Goal: Information Seeking & Learning: Compare options

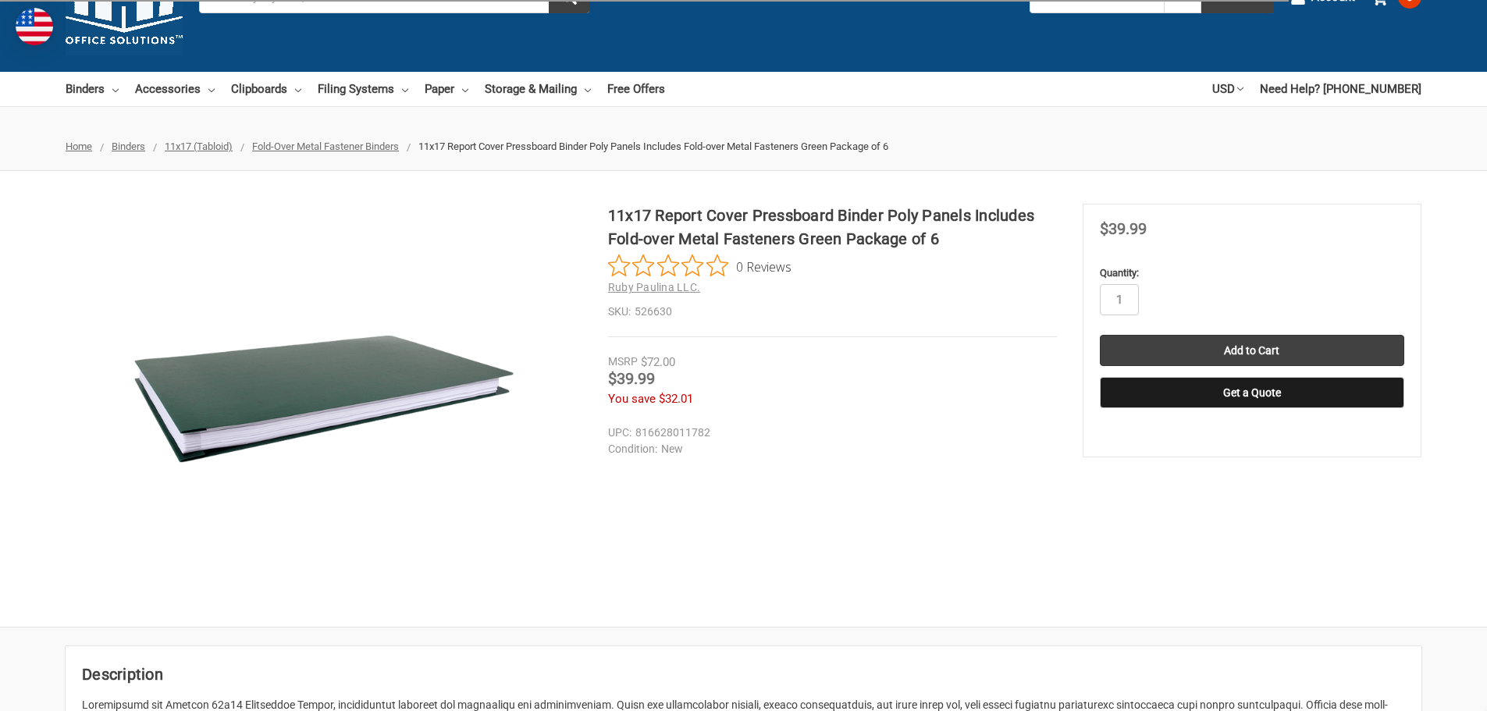
scroll to position [78, 0]
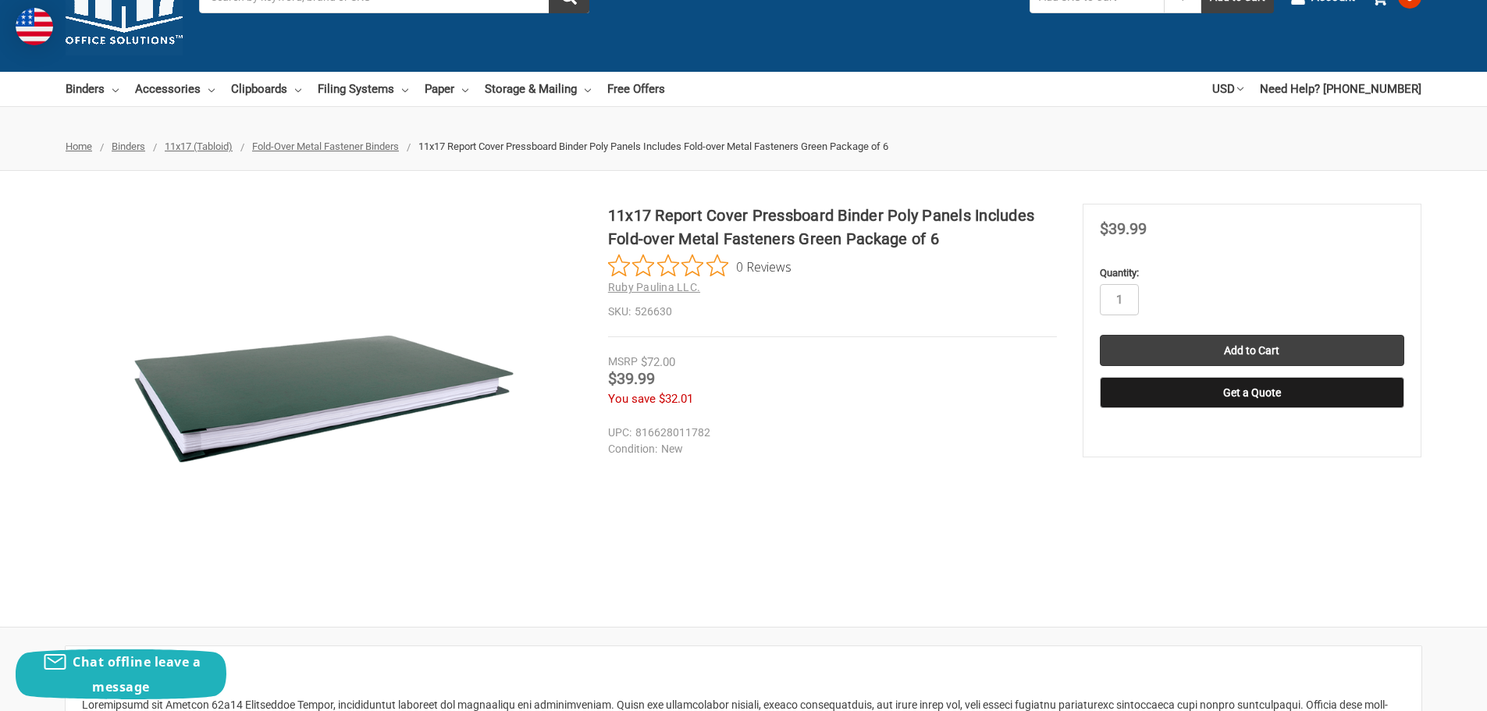
click at [387, 382] on img at bounding box center [324, 399] width 390 height 390
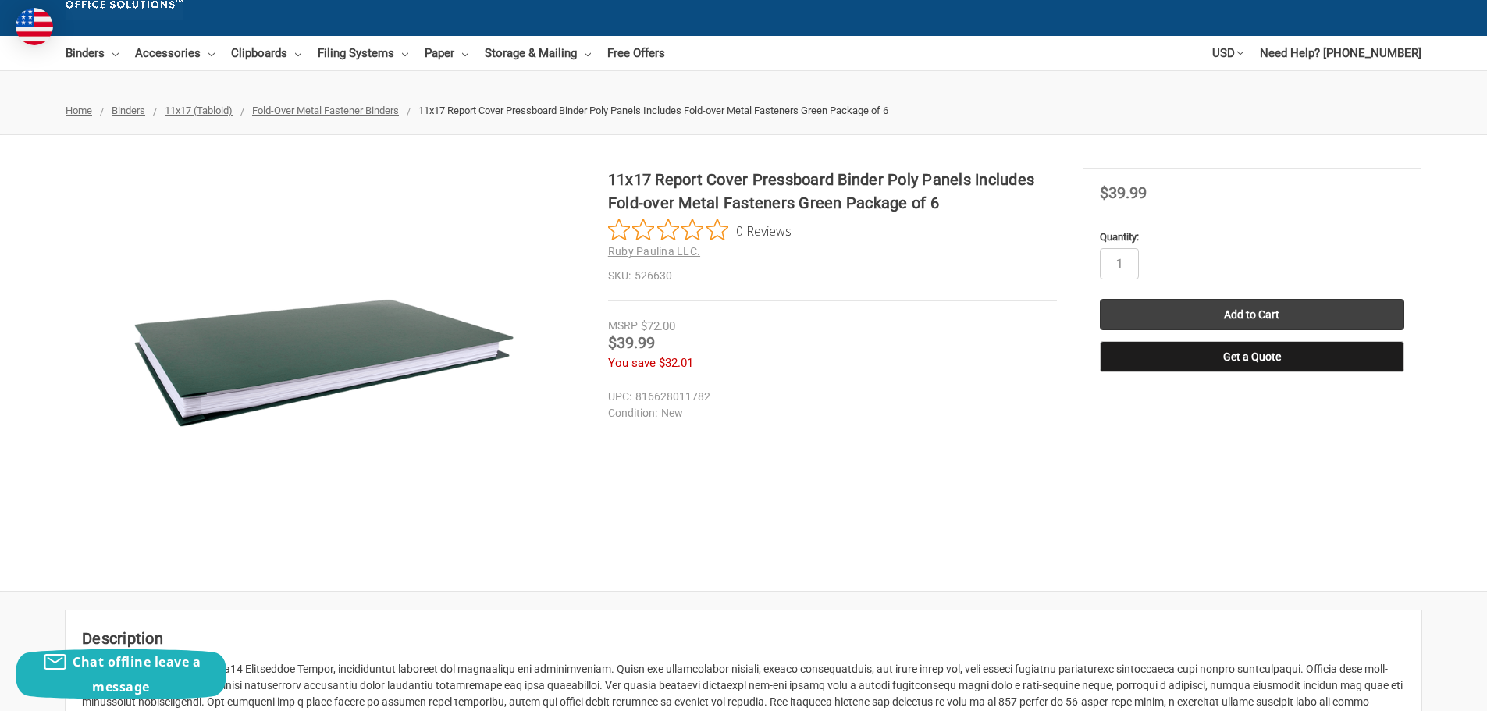
scroll to position [0, 0]
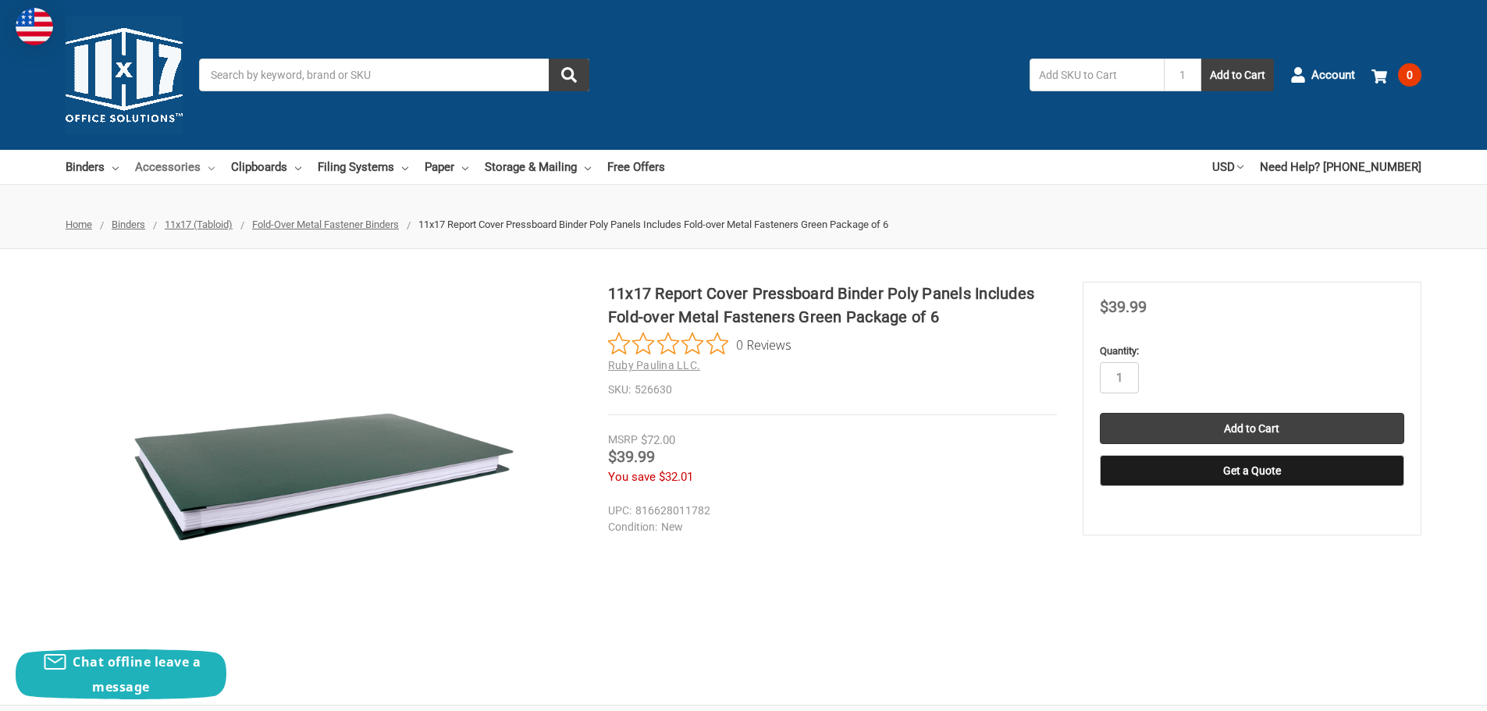
click at [194, 171] on link "Accessories" at bounding box center [175, 167] width 80 height 34
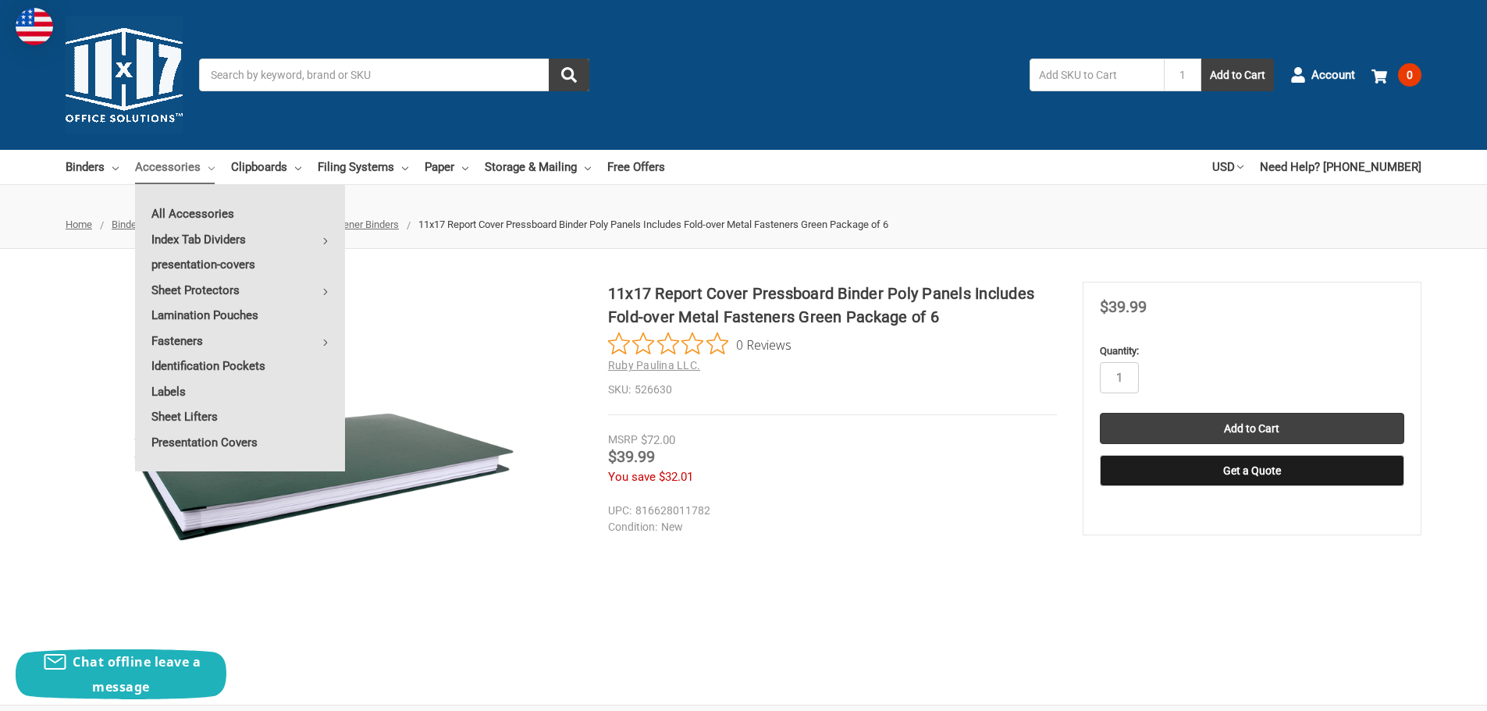
click at [865, 436] on div "MSRP $72.00" at bounding box center [832, 441] width 449 height 18
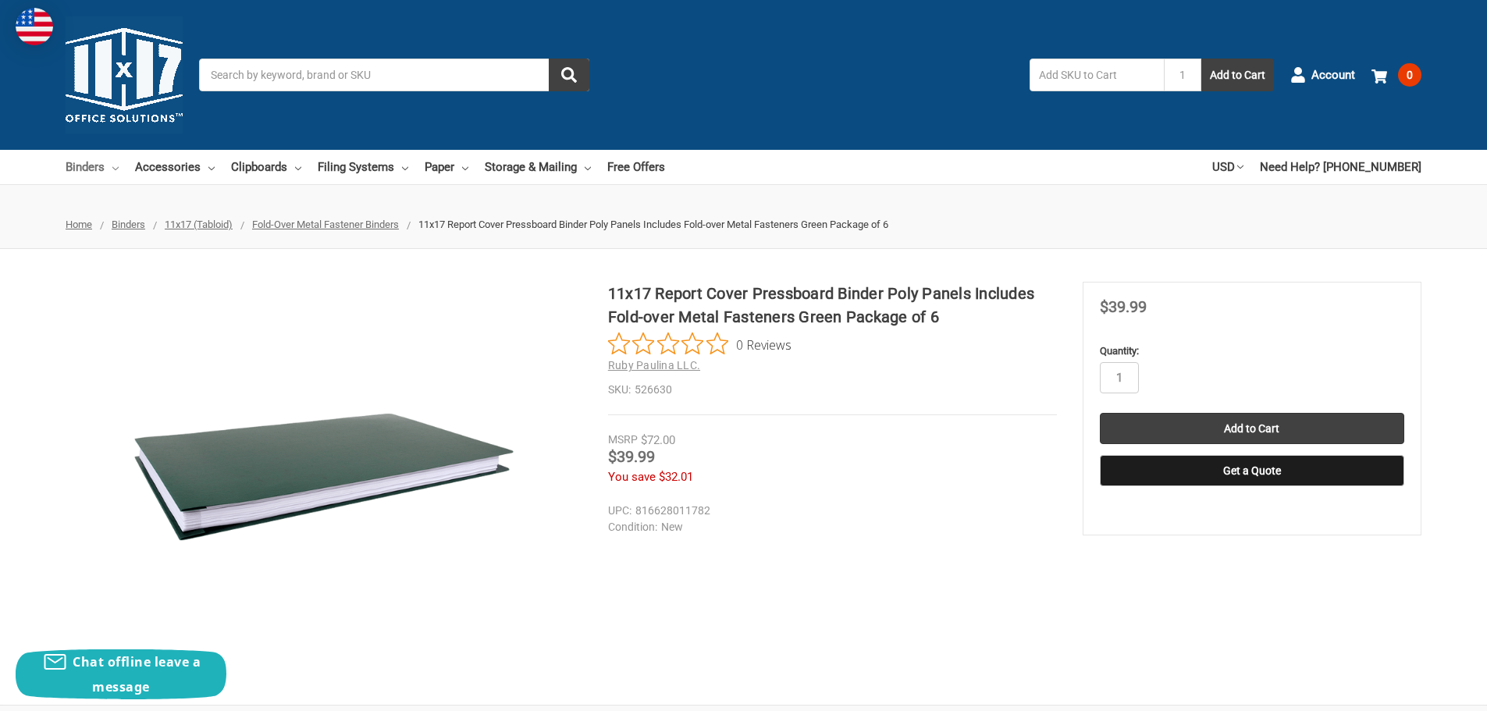
click at [89, 162] on link "Binders" at bounding box center [92, 167] width 53 height 34
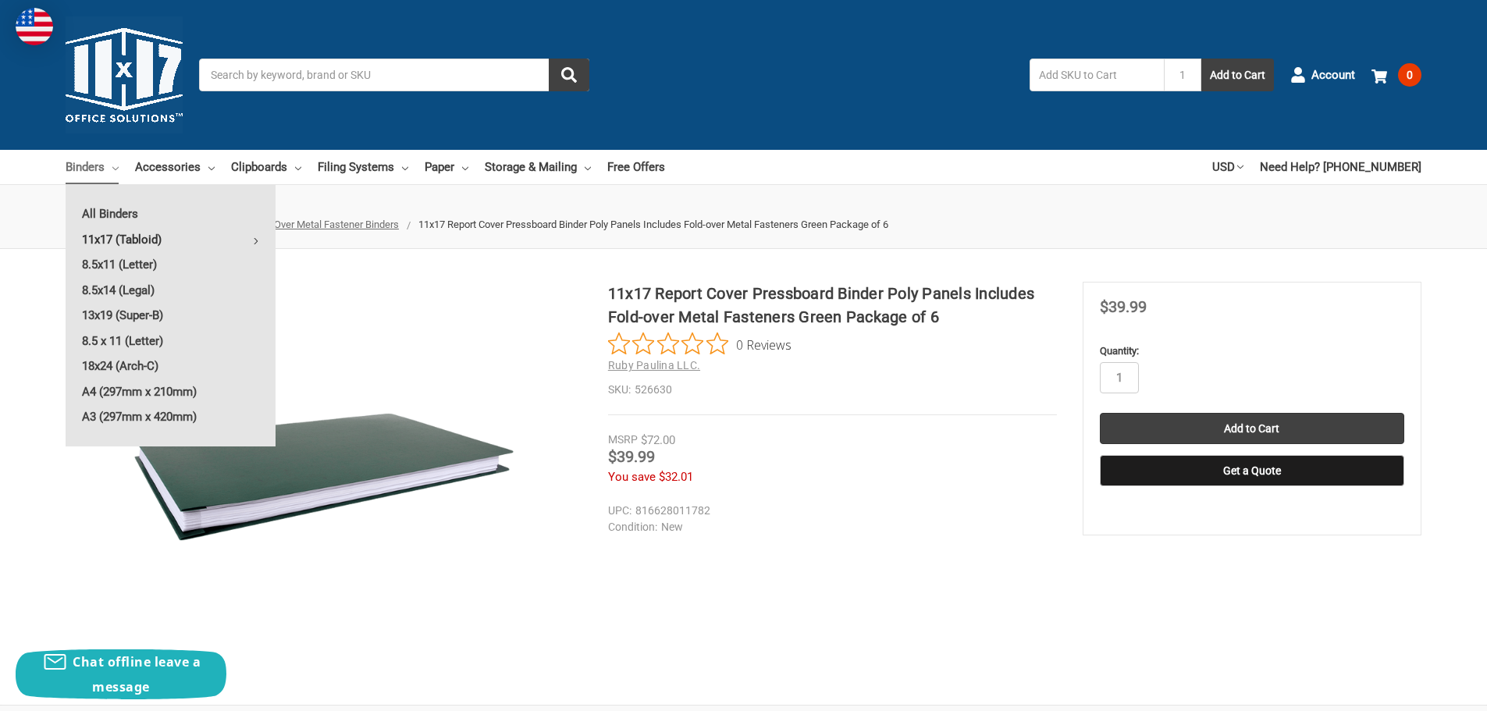
click at [113, 241] on link "11x17 (Tabloid)" at bounding box center [171, 239] width 210 height 25
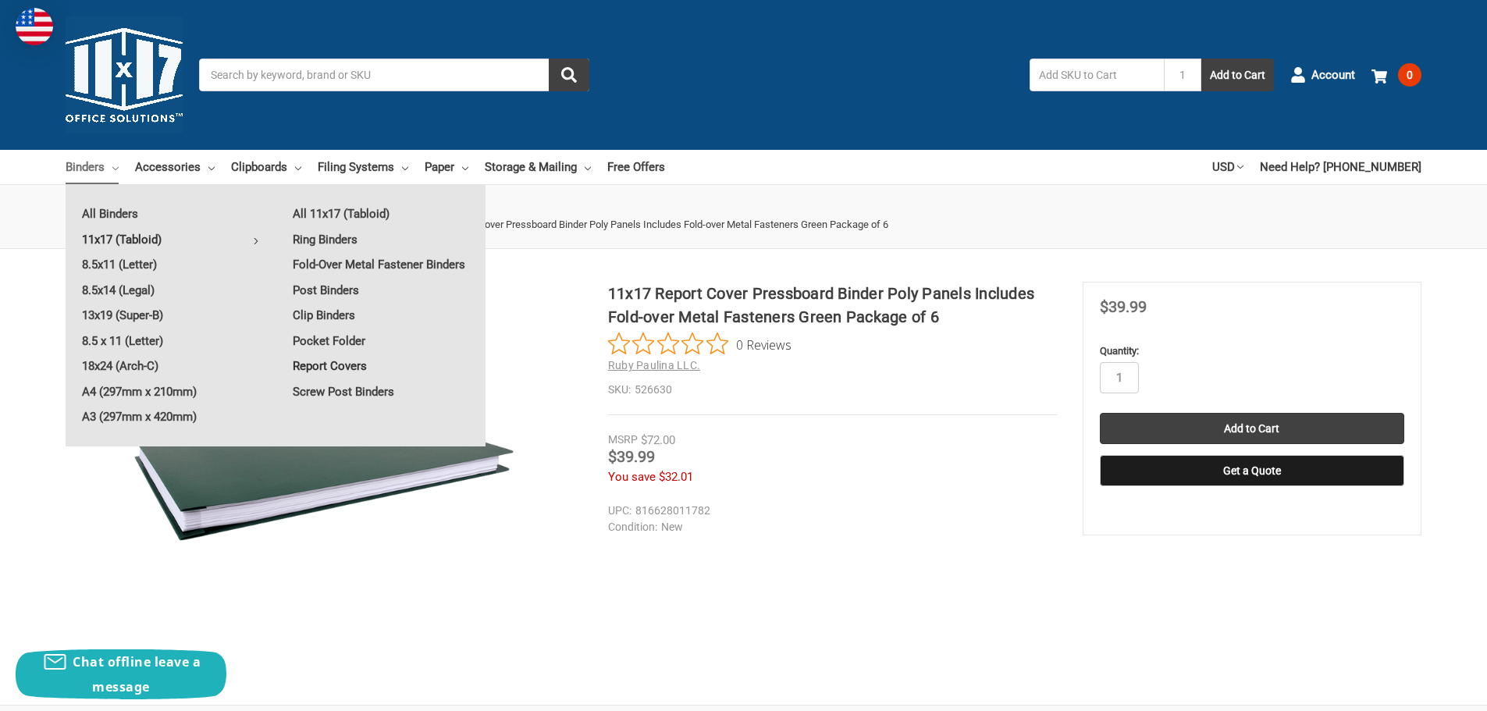
click at [337, 366] on link "Report Covers" at bounding box center [380, 366] width 209 height 25
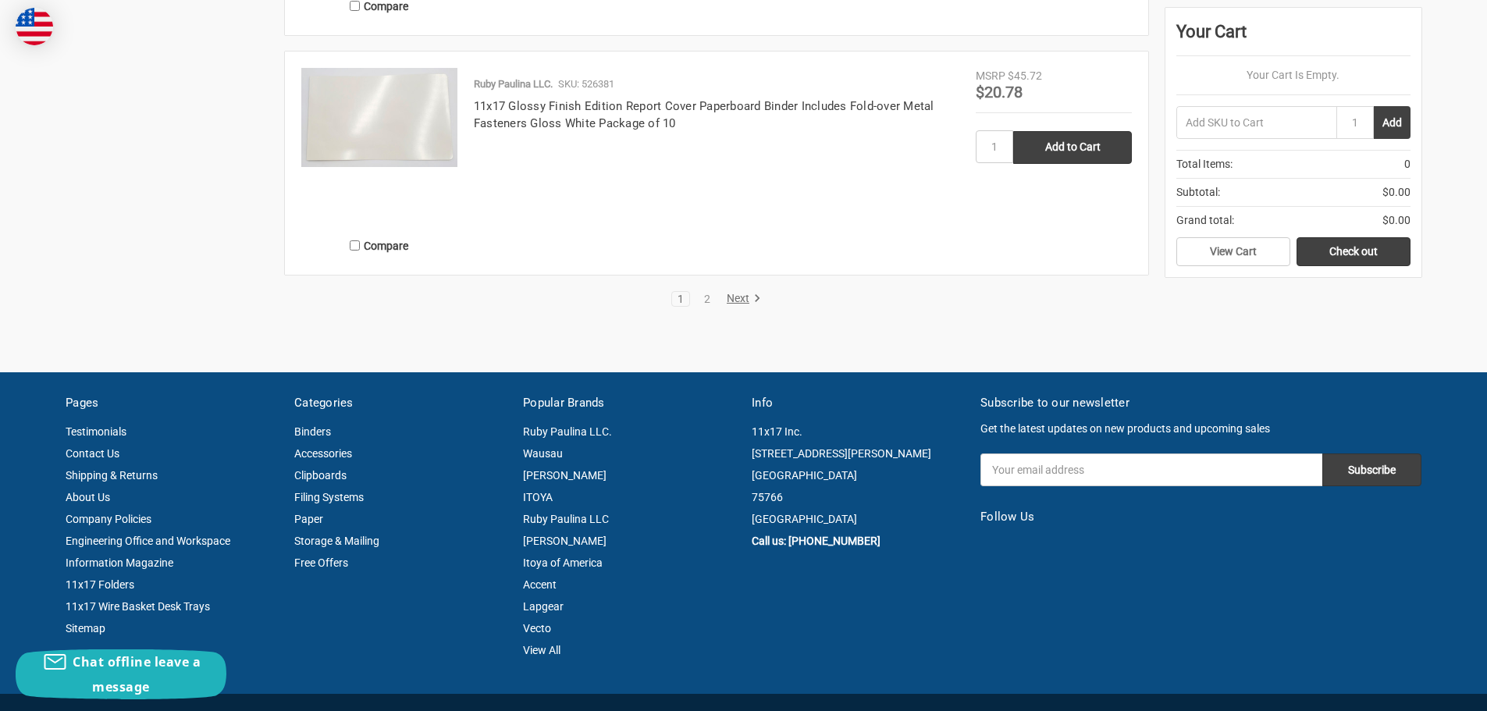
scroll to position [2966, 0]
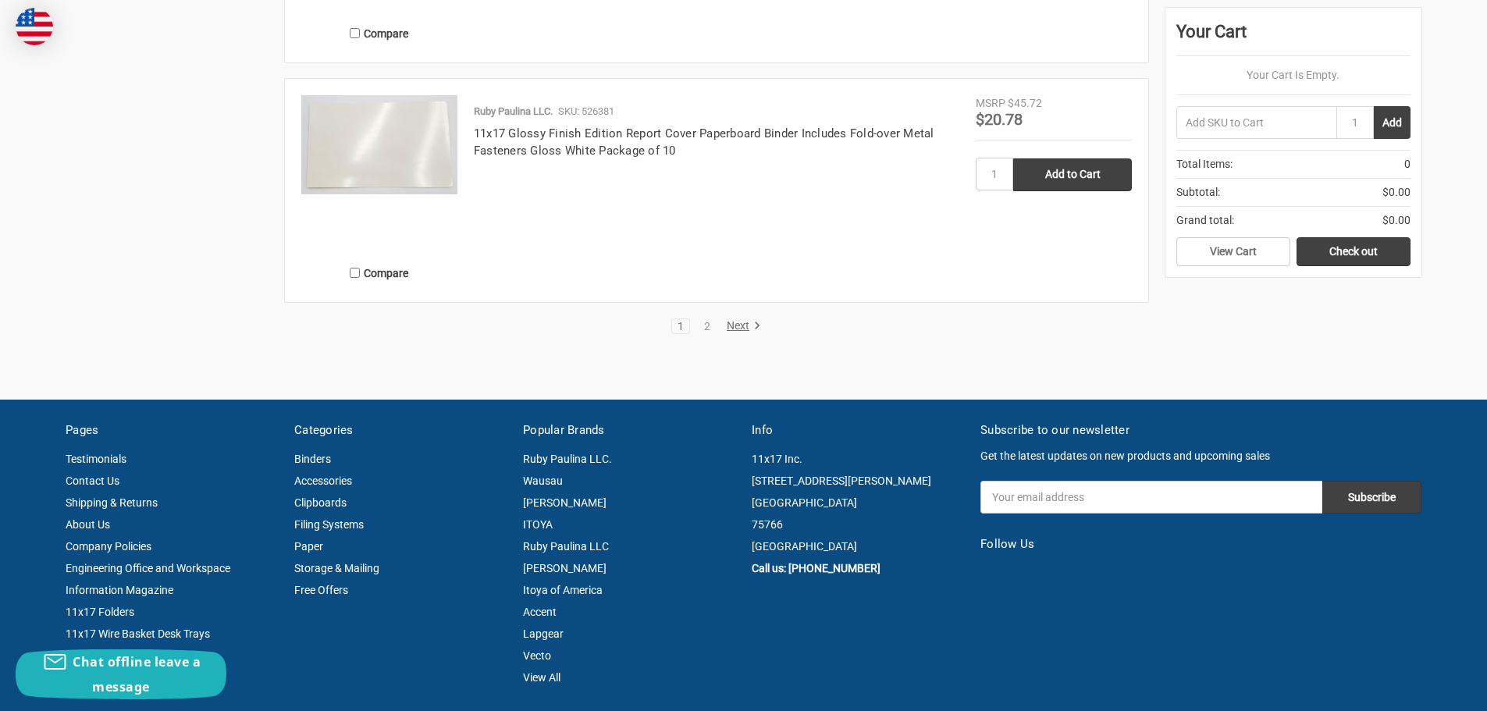
click at [738, 320] on link "Next" at bounding box center [741, 326] width 40 height 14
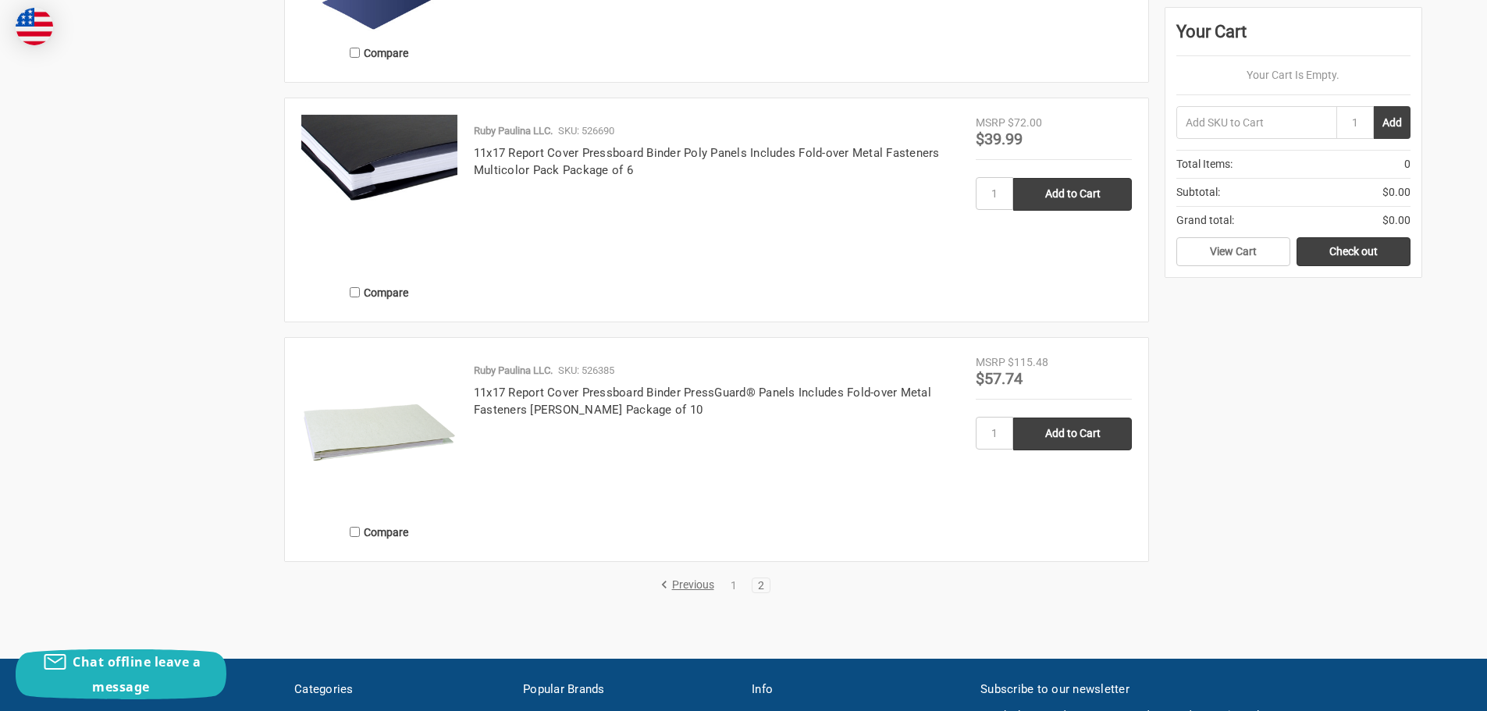
scroll to position [2654, 0]
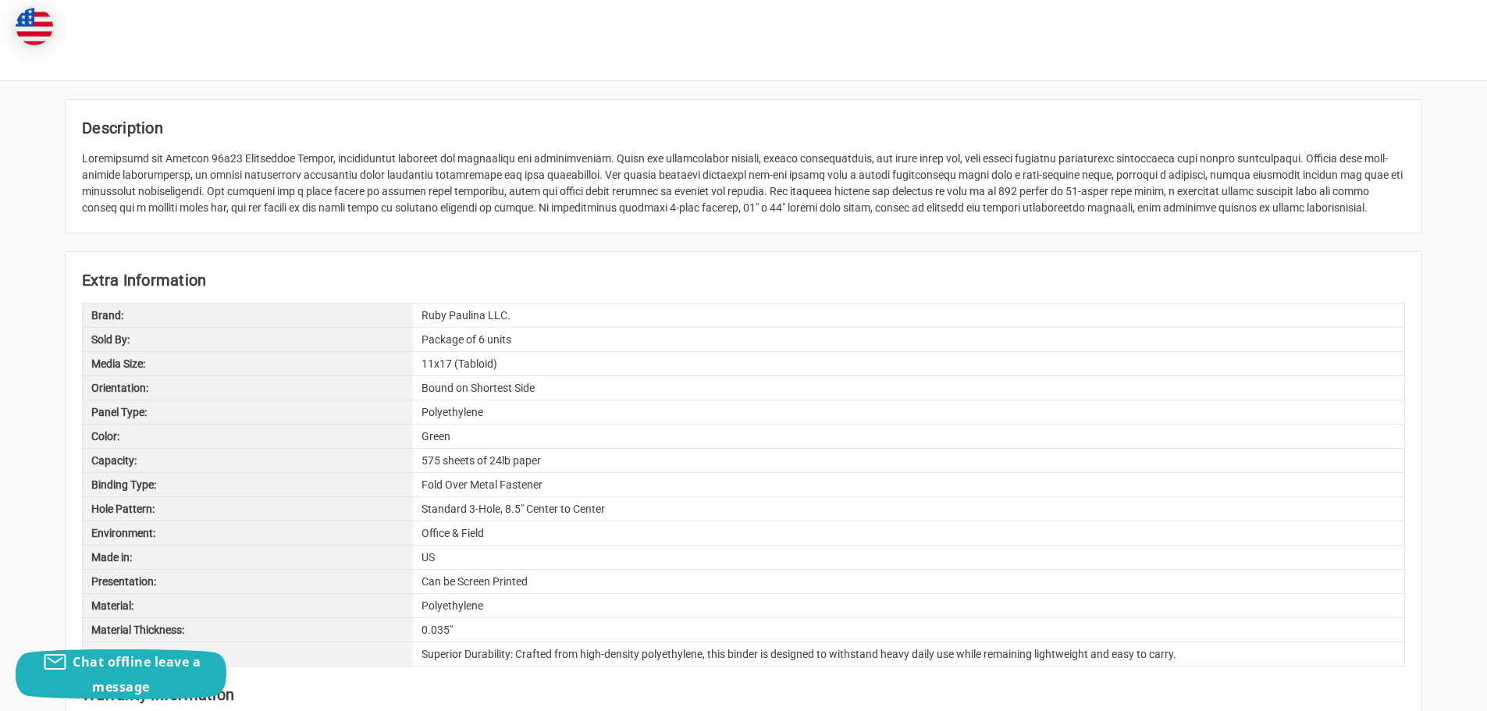
scroll to position [703, 0]
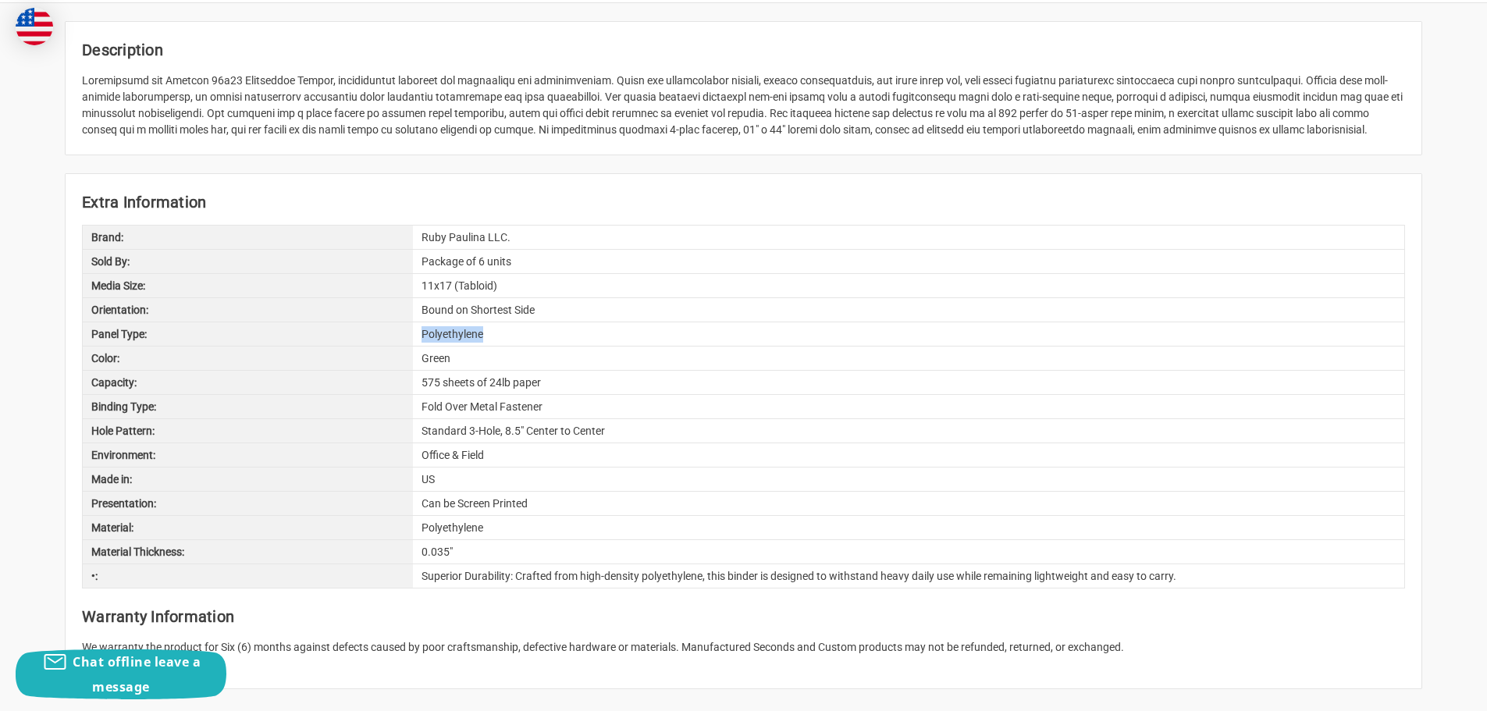
drag, startPoint x: 490, startPoint y: 334, endPoint x: 412, endPoint y: 337, distance: 78.1
click at [412, 337] on div "Panel Type: Polyethylene" at bounding box center [743, 334] width 1323 height 24
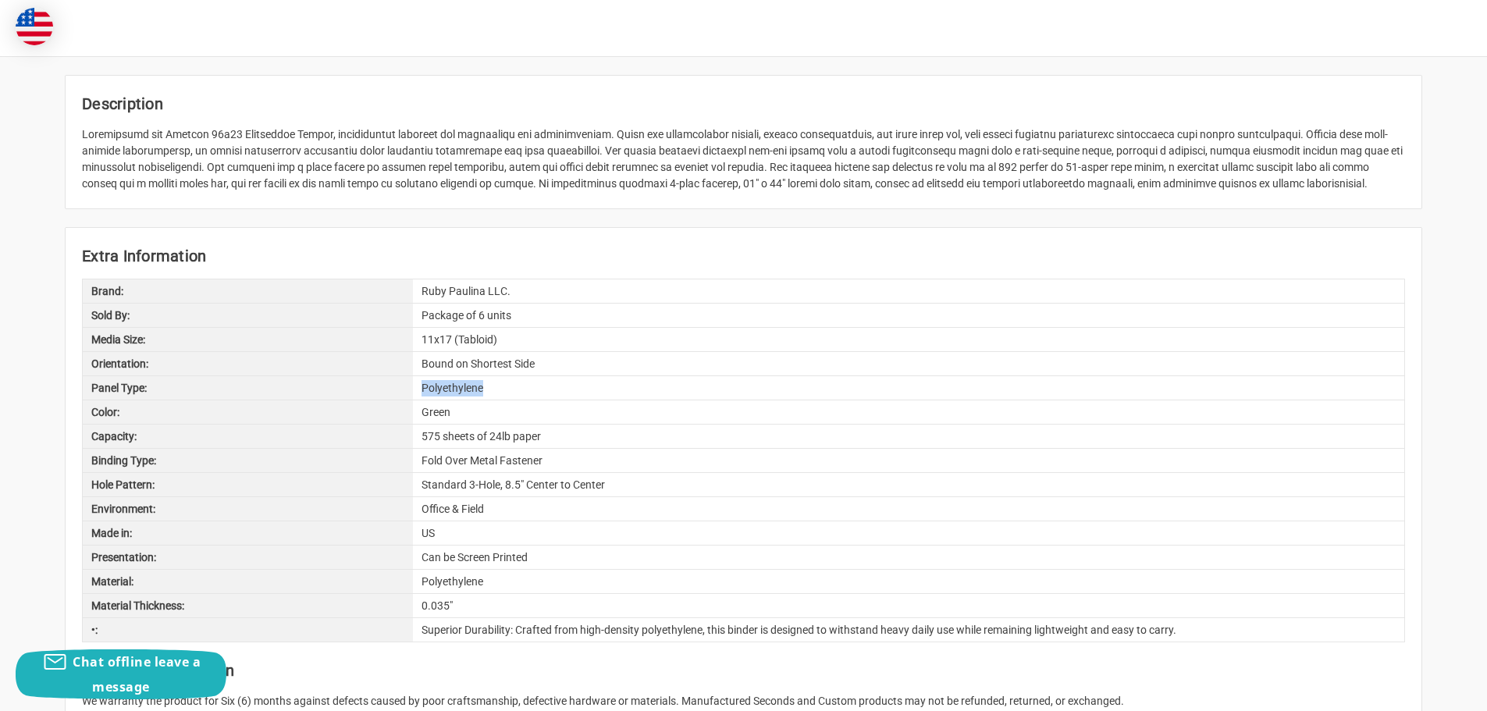
scroll to position [624, 0]
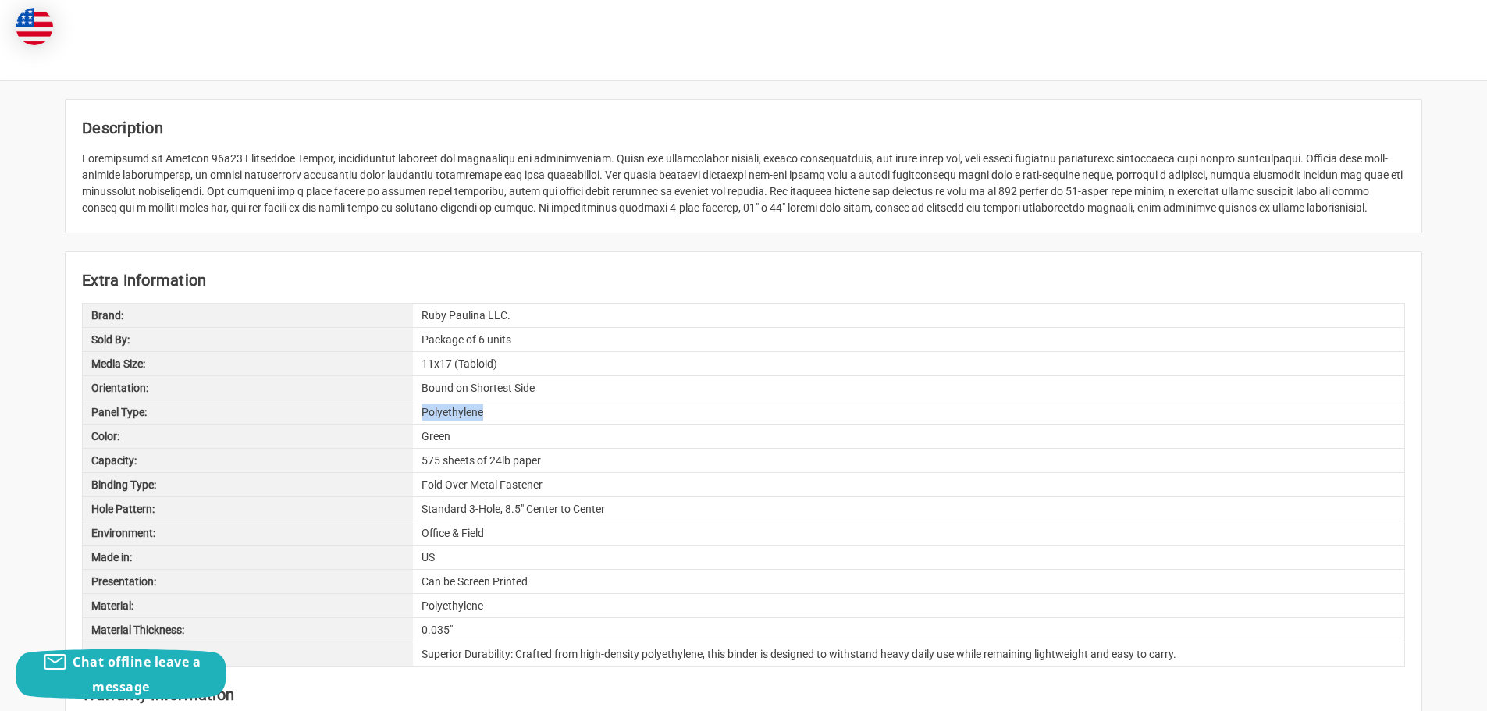
copy div "Polyethylene"
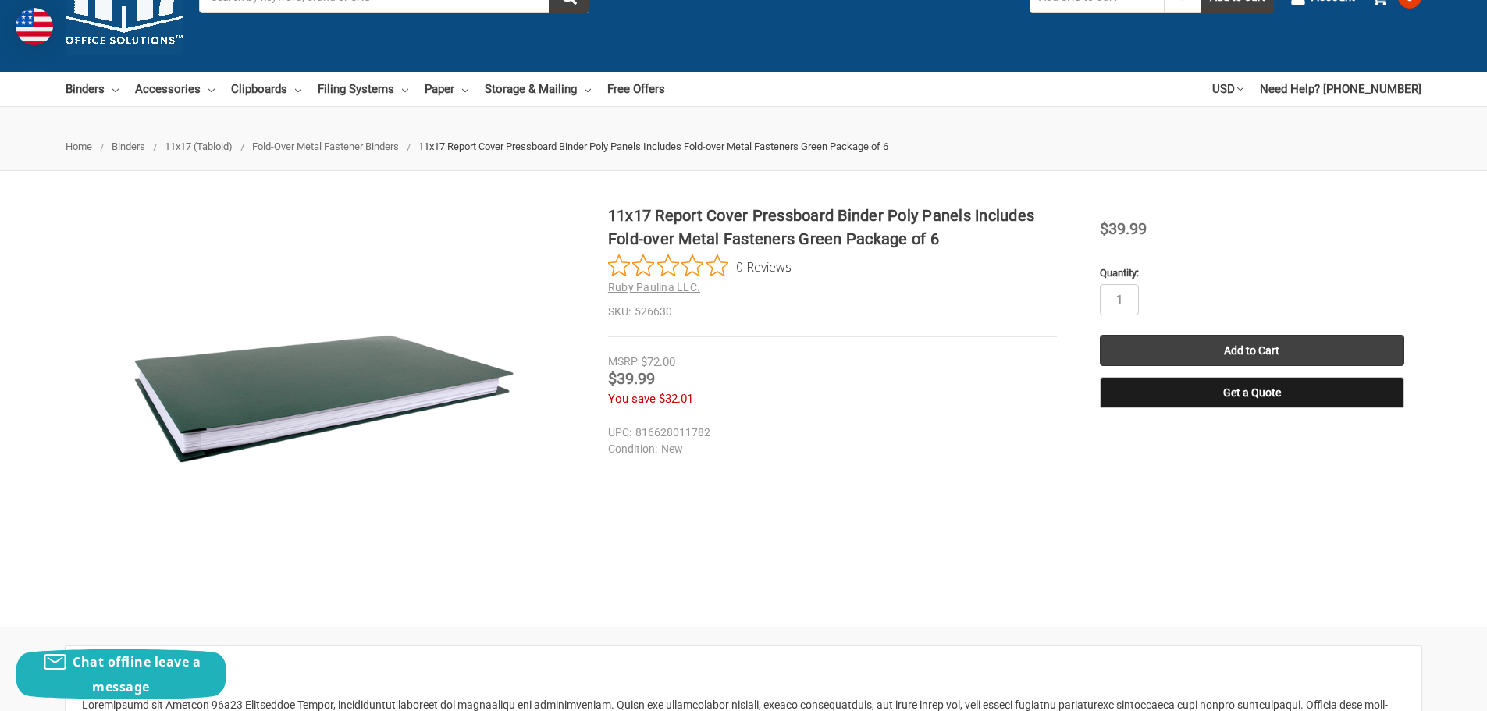
scroll to position [0, 0]
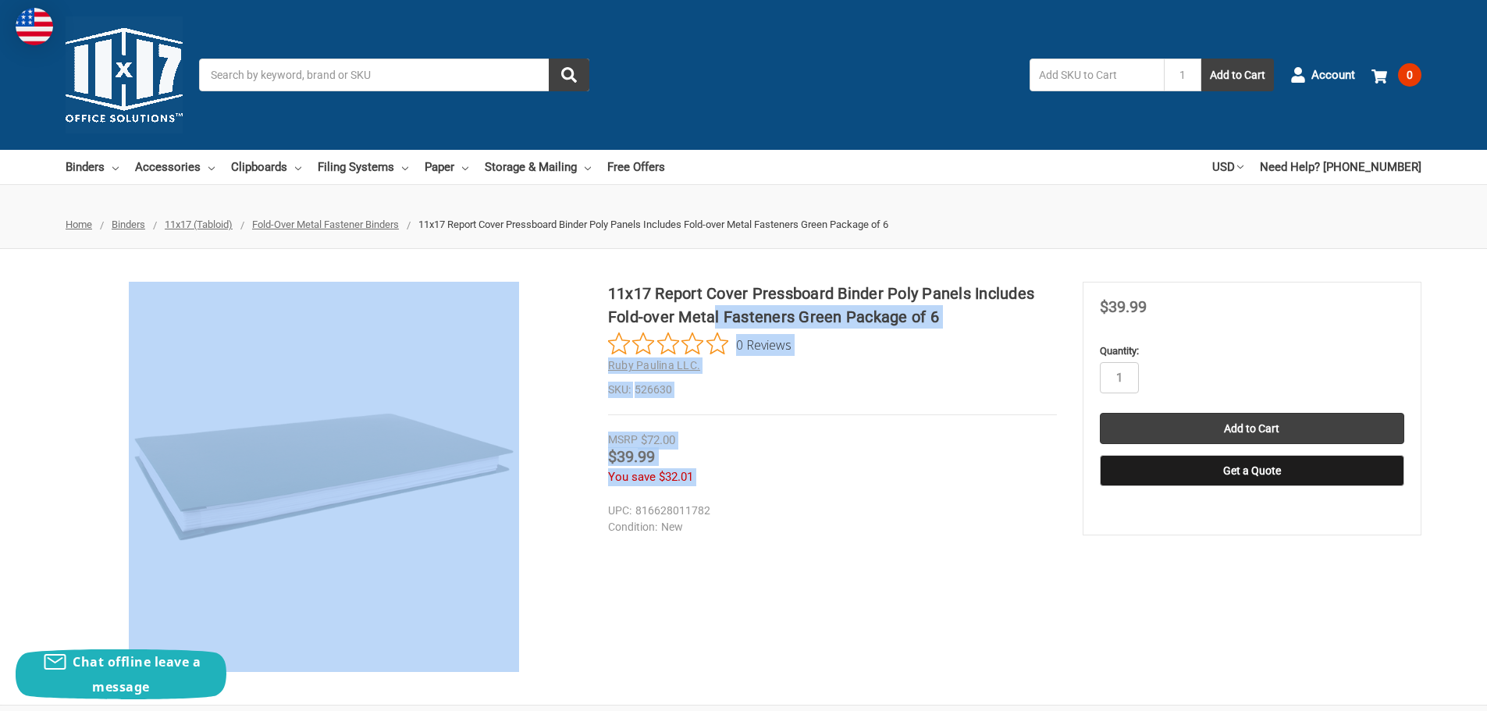
drag, startPoint x: 607, startPoint y: 290, endPoint x: 672, endPoint y: 295, distance: 65.8
click at [712, 320] on div "11x17 Report Cover Pressboard Binder Poly Panels Includes Fold-over Metal Faste…" at bounding box center [743, 477] width 1487 height 390
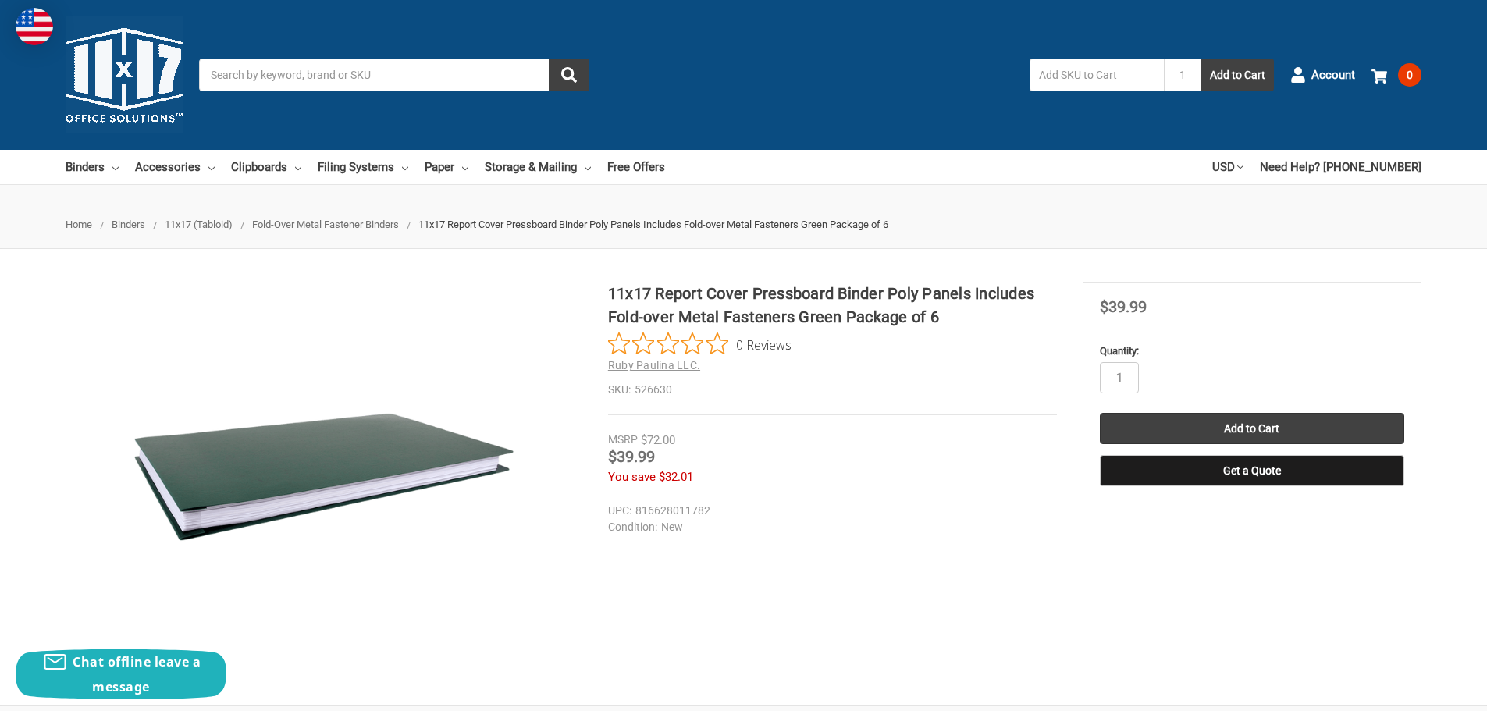
click at [667, 290] on h1 "11x17 Report Cover Pressboard Binder Poly Panels Includes Fold-over Metal Faste…" at bounding box center [832, 305] width 449 height 47
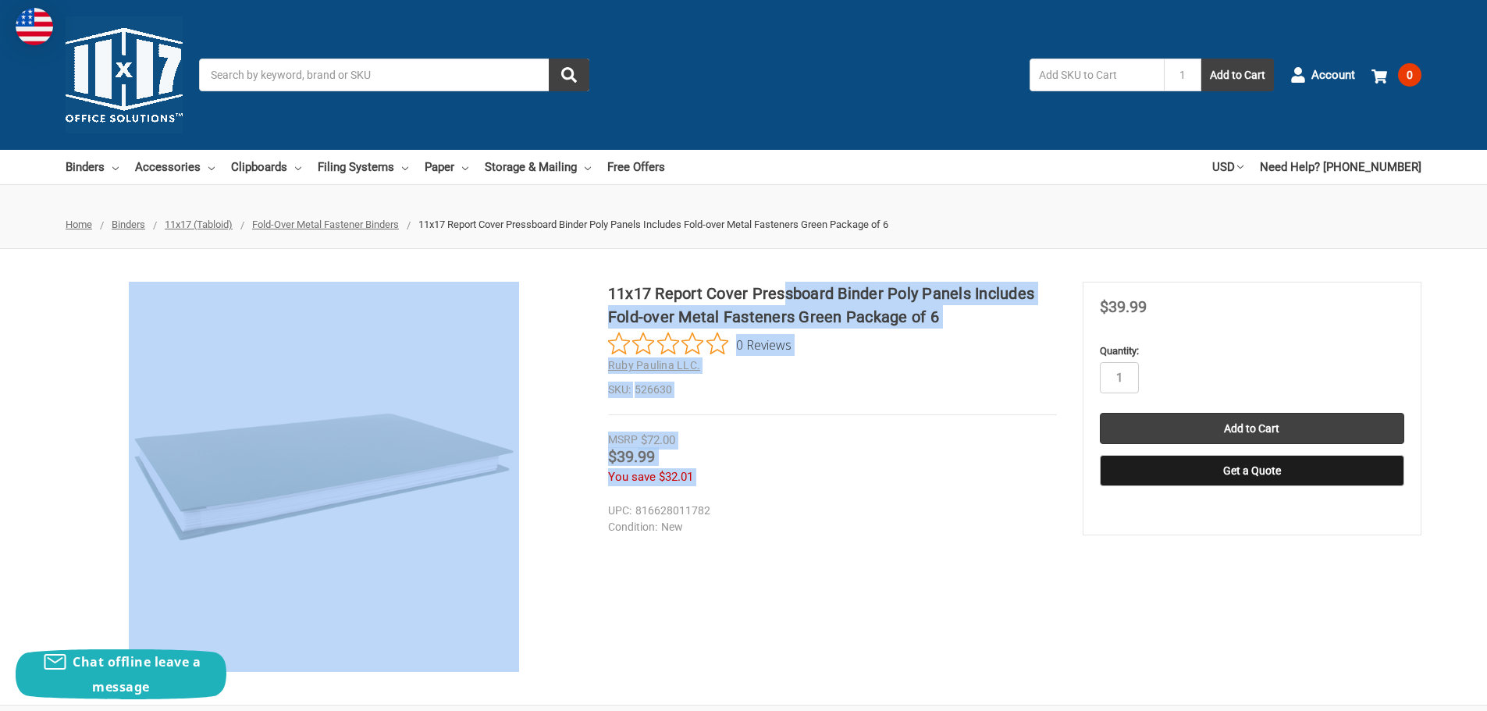
drag, startPoint x: 607, startPoint y: 291, endPoint x: 784, endPoint y: 294, distance: 176.4
click at [784, 294] on div "11x17 Report Cover Pressboard Binder Poly Panels Includes Fold-over Metal Faste…" at bounding box center [743, 477] width 1487 height 390
click at [820, 287] on h1 "11x17 Report Cover Pressboard Binder Poly Panels Includes Fold-over Metal Faste…" at bounding box center [832, 305] width 449 height 47
click at [961, 309] on h1 "11x17 Report Cover Pressboard Binder Poly Panels Includes Fold-over Metal Faste…" at bounding box center [832, 305] width 449 height 47
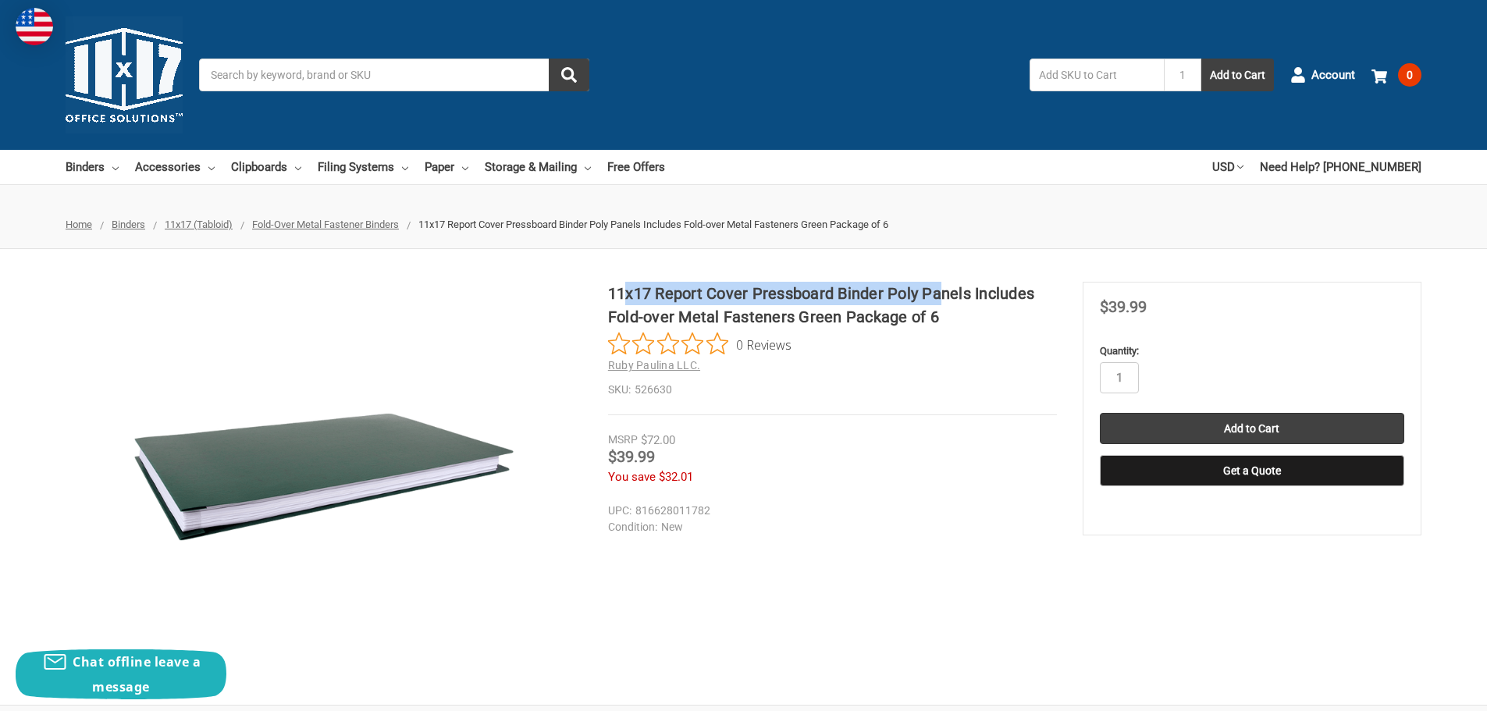
drag, startPoint x: 941, startPoint y: 304, endPoint x: 627, endPoint y: 287, distance: 315.1
click at [627, 287] on h1 "11x17 Report Cover Pressboard Binder Poly Panels Includes Fold-over Metal Faste…" at bounding box center [832, 305] width 449 height 47
click at [970, 310] on h1 "11x17 Report Cover Pressboard Binder Poly Panels Includes Fold-over Metal Faste…" at bounding box center [832, 305] width 449 height 47
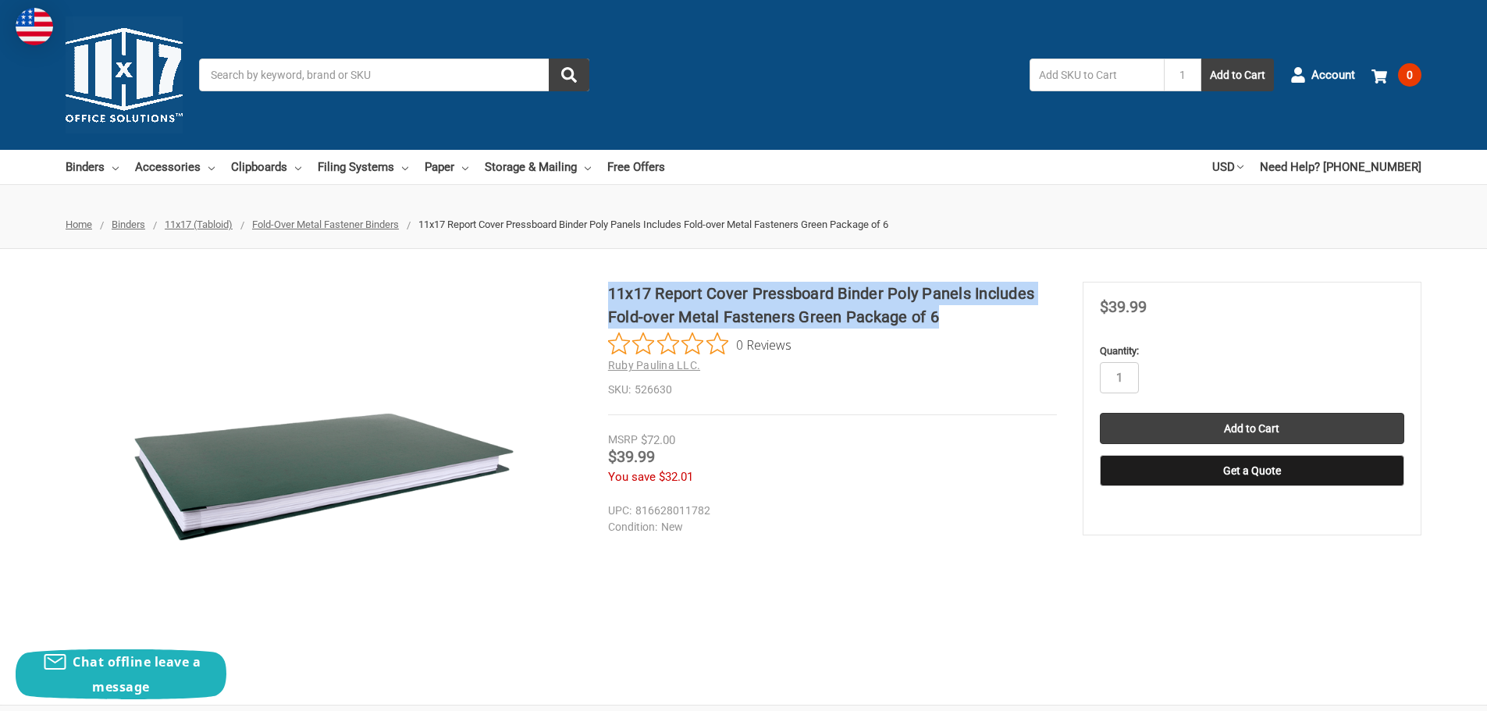
drag, startPoint x: 949, startPoint y: 317, endPoint x: 626, endPoint y: 279, distance: 325.3
click at [610, 288] on h1 "11x17 Report Cover Pressboard Binder Poly Panels Includes Fold-over Metal Faste…" at bounding box center [832, 305] width 449 height 47
copy h1 "11x17 Report Cover Pressboard Binder Poly Panels Includes Fold-over Metal Faste…"
